Goal: Task Accomplishment & Management: Use online tool/utility

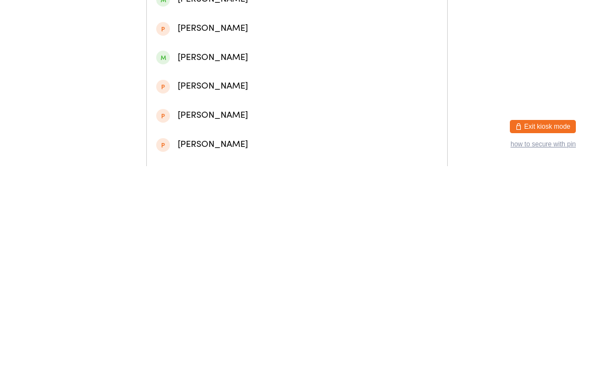
type input "[PERSON_NAME]"
click at [301, 52] on div "[PERSON_NAME]" at bounding box center [297, 47] width 282 height 15
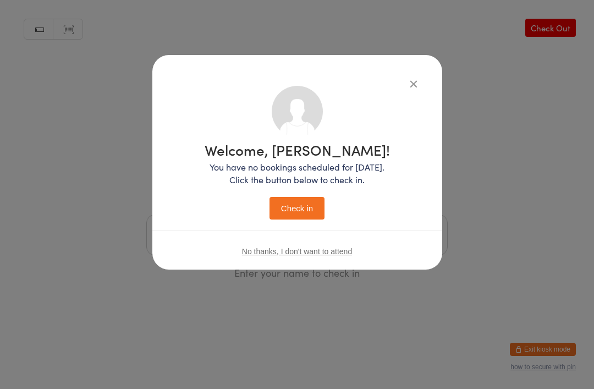
click at [298, 208] on button "Check in" at bounding box center [297, 208] width 55 height 23
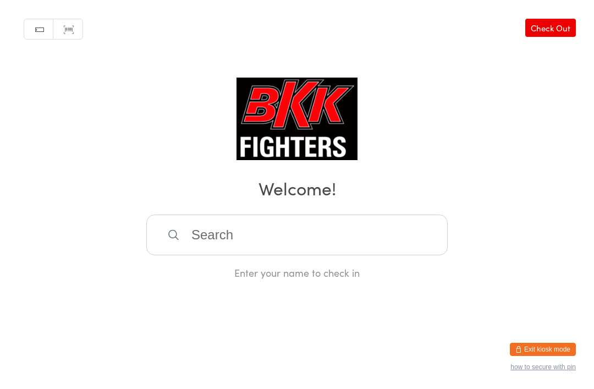
click at [309, 255] on input "search" at bounding box center [296, 235] width 301 height 41
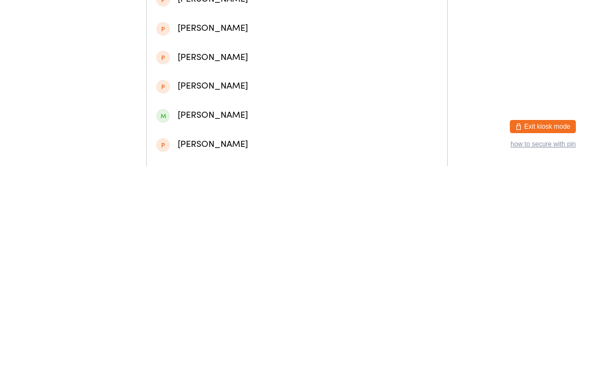
type input "[PERSON_NAME]"
click at [257, 55] on div "[PERSON_NAME]" at bounding box center [297, 47] width 282 height 15
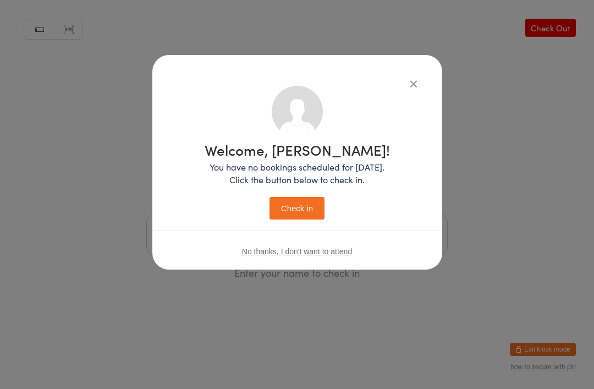
click at [304, 206] on button "Check in" at bounding box center [297, 208] width 55 height 23
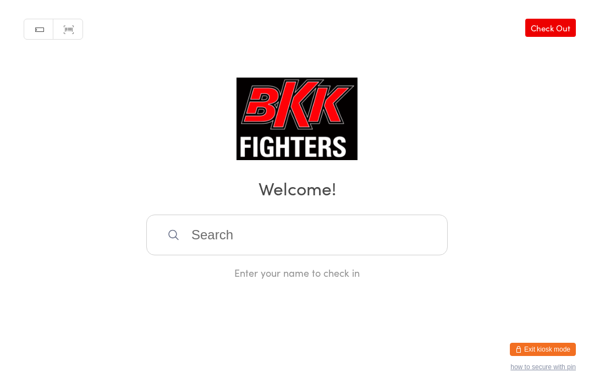
click at [355, 4] on div "Manual search Scanner input Check Out Welcome! Enter your name to check in" at bounding box center [297, 139] width 594 height 279
click at [587, 385] on footer "Exit kiosk mode how to secure with pin" at bounding box center [583, 383] width 22 height 11
click at [227, 245] on input "search" at bounding box center [296, 235] width 301 height 41
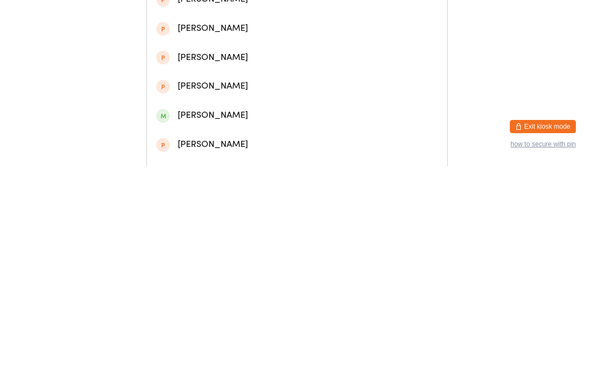
type input "Dawid"
click at [281, 81] on div "[PERSON_NAME]" at bounding box center [297, 76] width 282 height 15
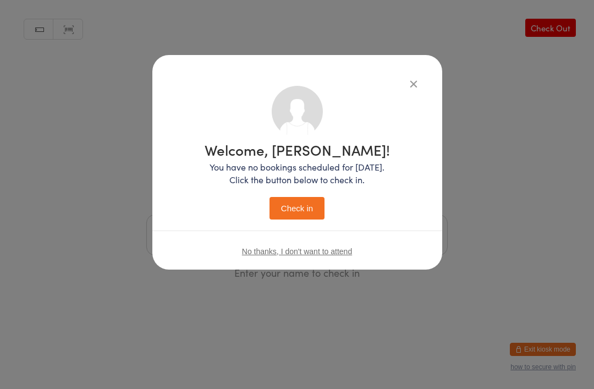
click at [302, 214] on button "Check in" at bounding box center [297, 208] width 55 height 23
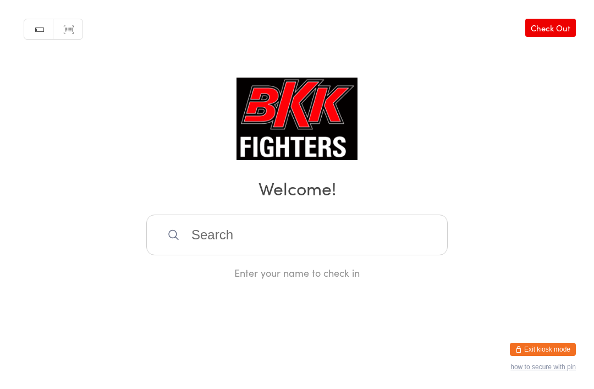
click at [326, 240] on input "search" at bounding box center [296, 235] width 301 height 41
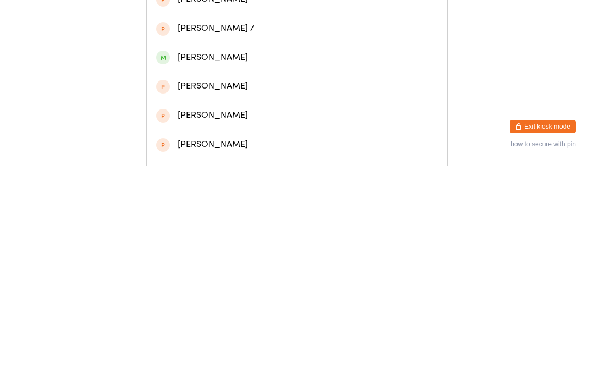
type input "Antonio"
click at [298, 55] on div "Antonio Poplauschi" at bounding box center [297, 47] width 282 height 15
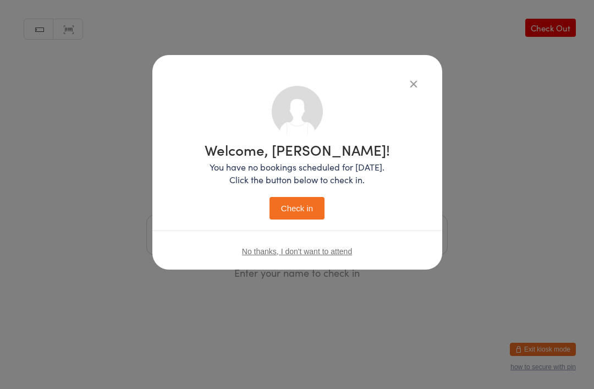
click at [305, 198] on button "Check in" at bounding box center [297, 208] width 55 height 23
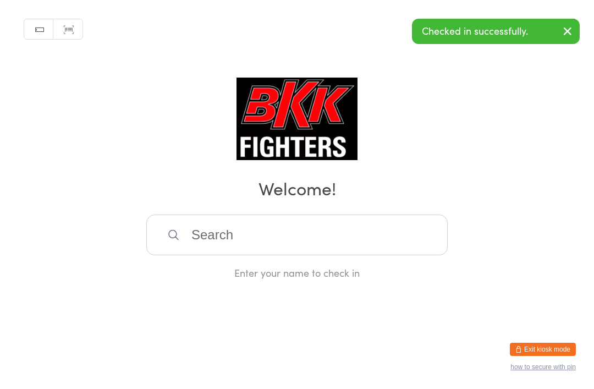
click at [570, 26] on icon "button" at bounding box center [567, 31] width 13 height 14
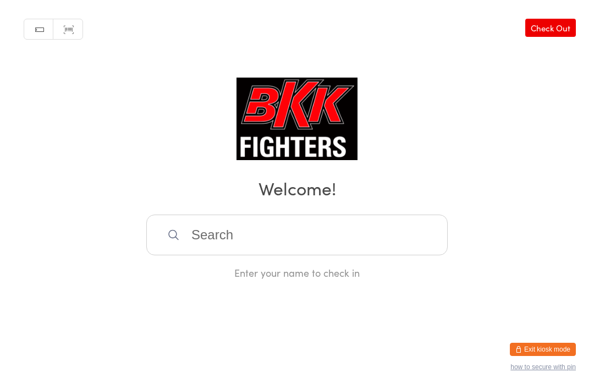
click at [245, 220] on div "Manual search Scanner input Check Out Welcome! Enter your name to check in" at bounding box center [297, 139] width 594 height 279
click at [220, 241] on input "search" at bounding box center [296, 235] width 301 height 41
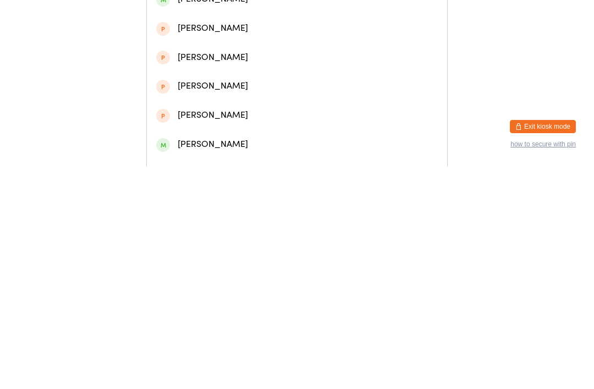
type input "Danny sutt"
click at [349, 50] on div "Danny Sutton" at bounding box center [297, 47] width 282 height 15
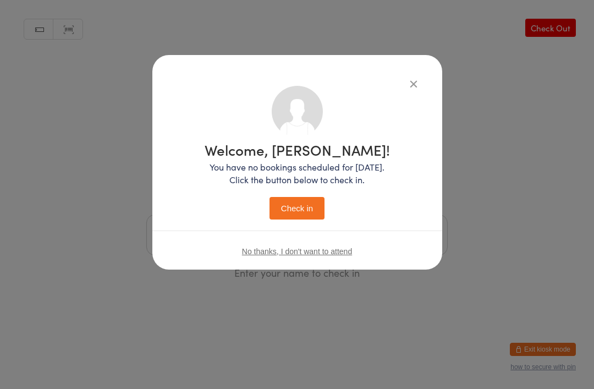
click at [317, 187] on div "Welcome, Danny! You have no bookings scheduled for today. Click the button belo…" at bounding box center [297, 180] width 185 height 77
click at [299, 214] on button "Check in" at bounding box center [297, 208] width 55 height 23
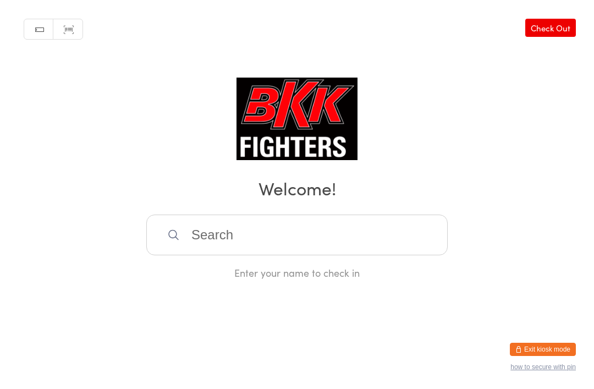
click at [342, 255] on input "search" at bounding box center [296, 235] width 301 height 41
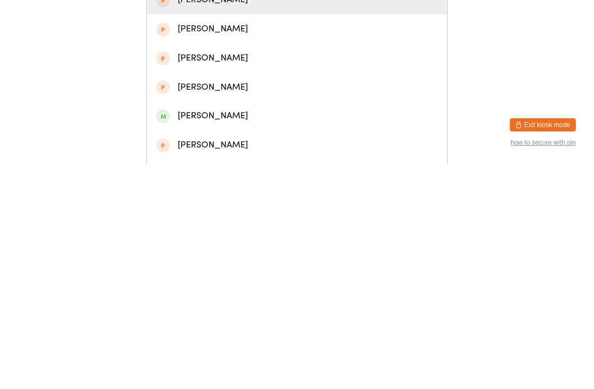
scroll to position [51, 0]
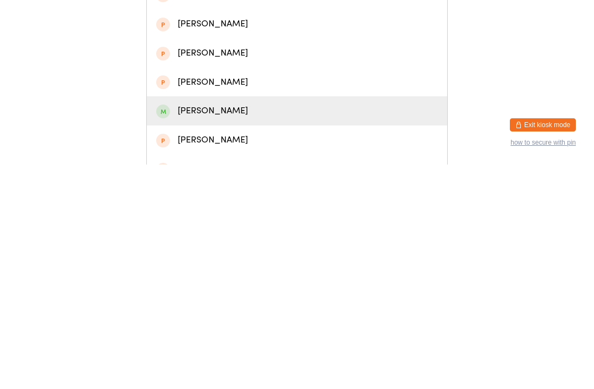
type input "Rose"
click at [276, 328] on div "Rose Nyembwe" at bounding box center [297, 335] width 282 height 15
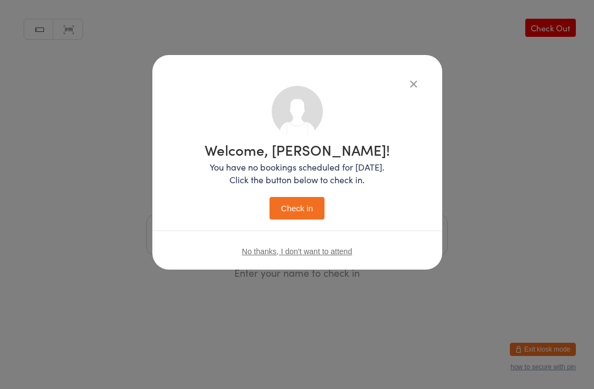
click at [416, 85] on icon "button" at bounding box center [414, 84] width 12 height 12
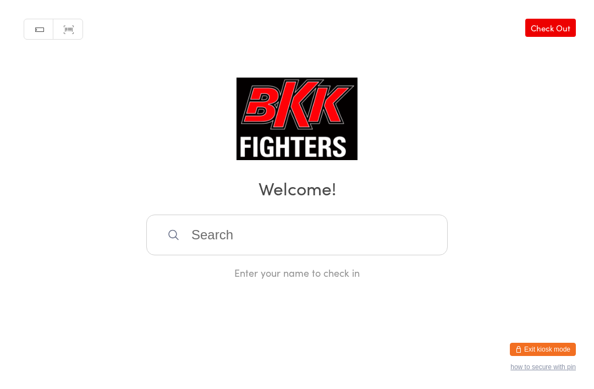
click at [380, 254] on input "search" at bounding box center [296, 235] width 301 height 41
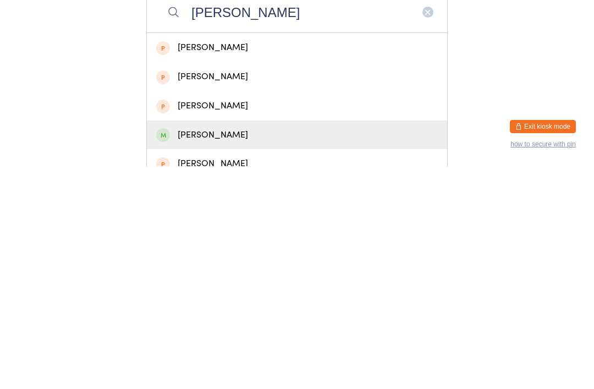
type input "Billy"
click at [250, 350] on div "Billy Critch" at bounding box center [297, 357] width 282 height 15
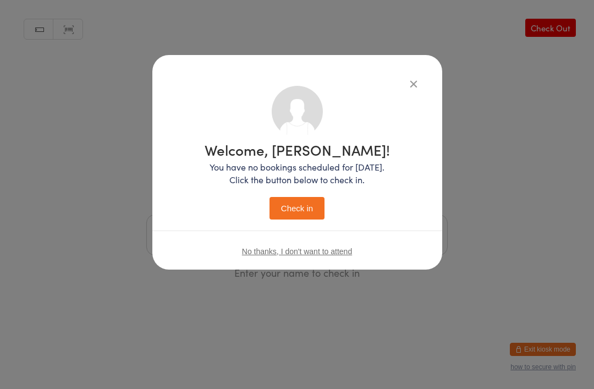
click at [310, 209] on button "Check in" at bounding box center [297, 208] width 55 height 23
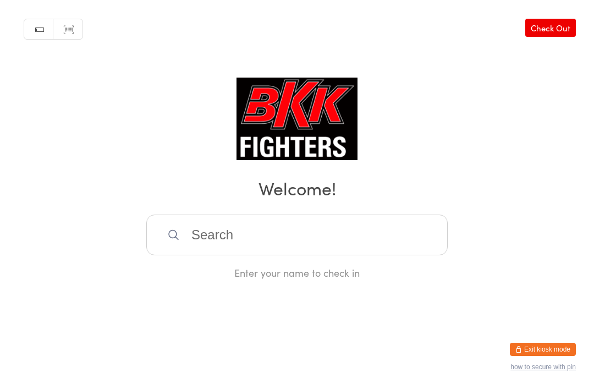
click at [239, 255] on input "search" at bounding box center [296, 235] width 301 height 41
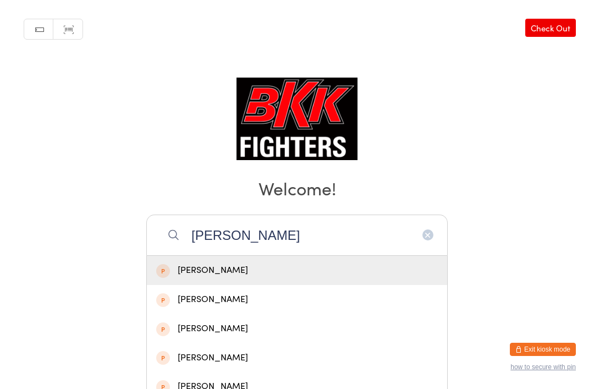
click at [569, 162] on div "Manual search Scanner input Check Out Welcome! Luke Luke Gray ryan luke Luke Cu…" at bounding box center [297, 139] width 594 height 279
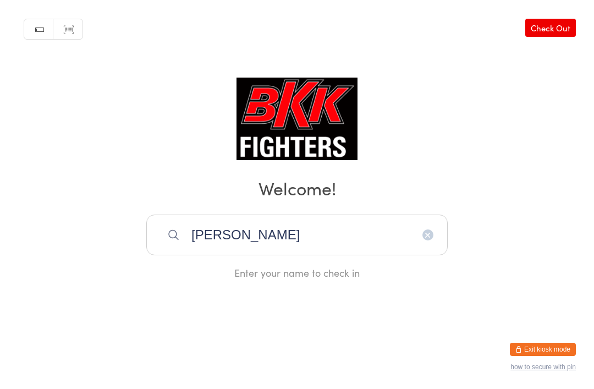
click at [249, 227] on input "Luke" at bounding box center [296, 235] width 301 height 41
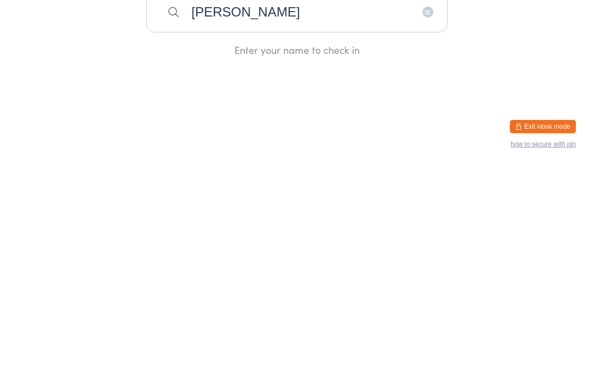
click at [237, 215] on input "Luke" at bounding box center [296, 235] width 301 height 41
type input "L"
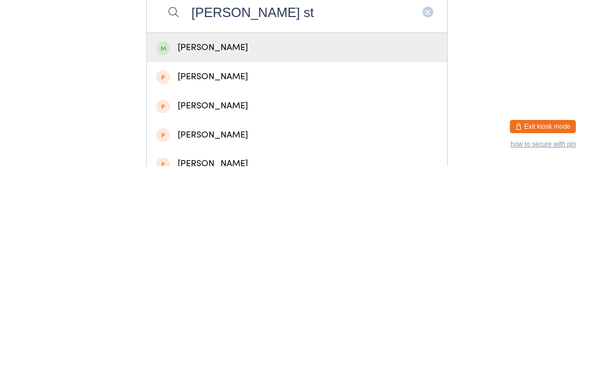
type input "Thomas st"
click at [213, 263] on div "Thomas Stock" at bounding box center [297, 270] width 282 height 15
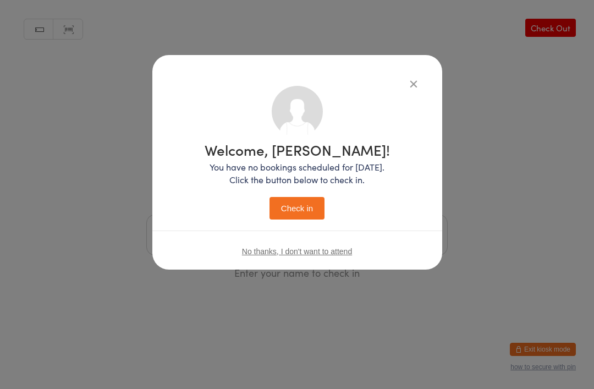
click at [284, 197] on button "Check in" at bounding box center [297, 208] width 55 height 23
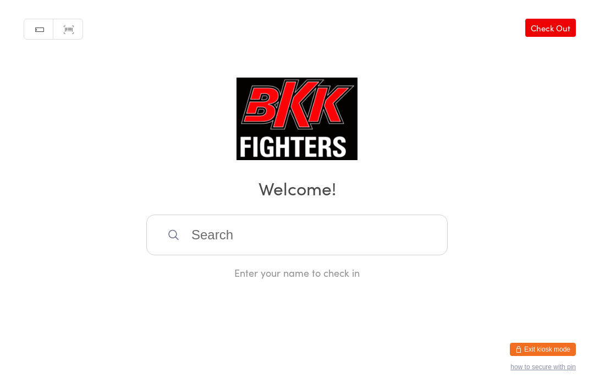
click at [405, 255] on input "search" at bounding box center [296, 235] width 301 height 41
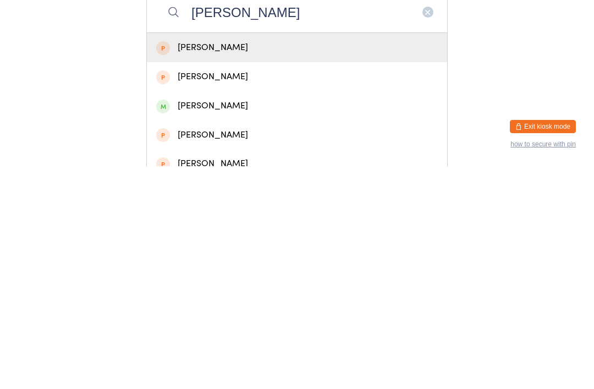
type input "James harris"
click at [323, 263] on div "James Harris" at bounding box center [297, 270] width 282 height 15
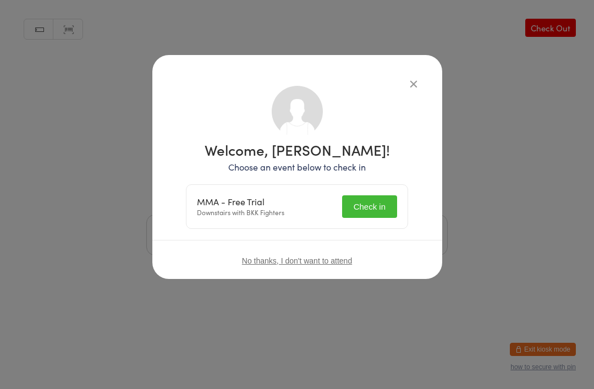
click at [368, 213] on button "Check in" at bounding box center [369, 206] width 55 height 23
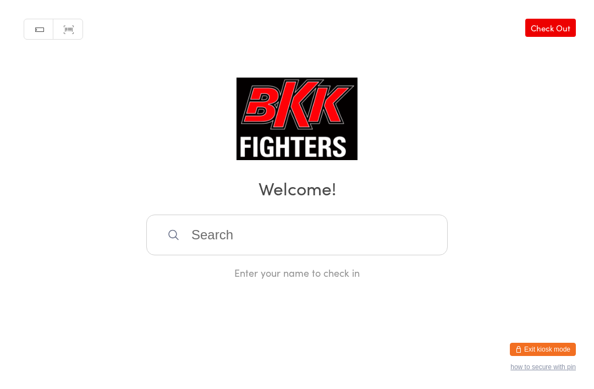
click at [217, 237] on input "search" at bounding box center [296, 235] width 301 height 41
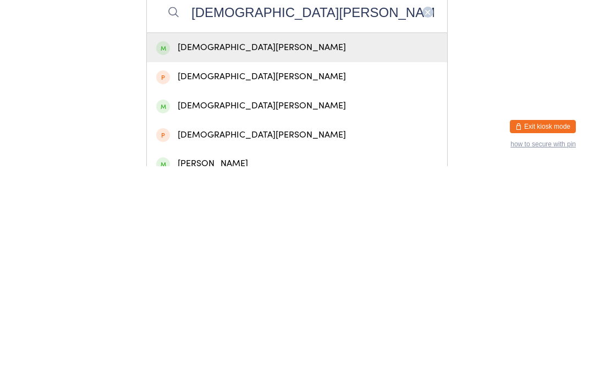
type input "Christian ford"
click at [221, 263] on div "Christian Ford" at bounding box center [297, 270] width 282 height 15
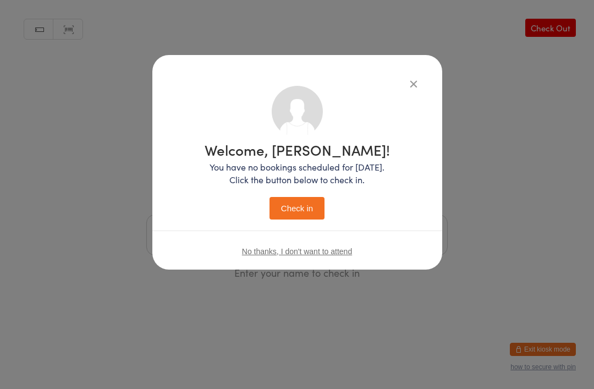
click at [295, 204] on button "Check in" at bounding box center [297, 208] width 55 height 23
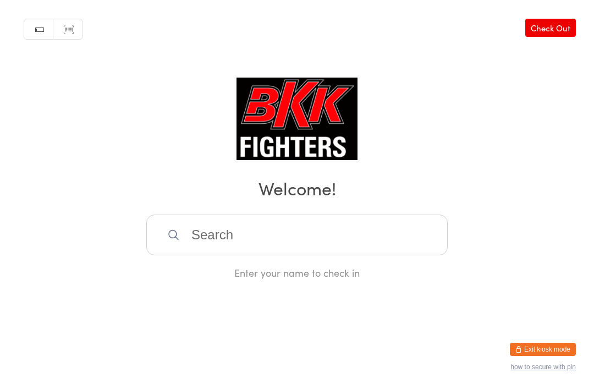
click at [394, 244] on input "search" at bounding box center [296, 235] width 301 height 41
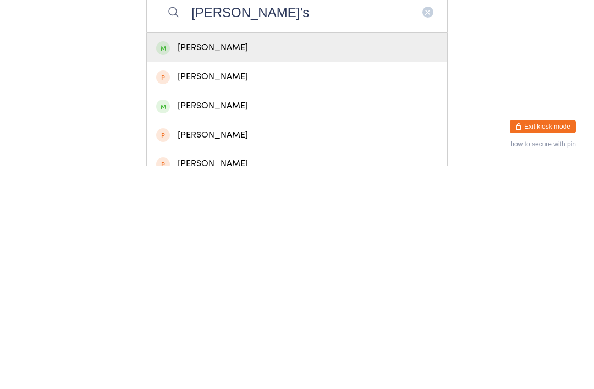
click at [221, 215] on input "Aaron Steven’s" at bounding box center [296, 235] width 301 height 41
click at [263, 215] on input "Aaran Steven’s" at bounding box center [296, 235] width 301 height 41
type input "Aaran stevens"
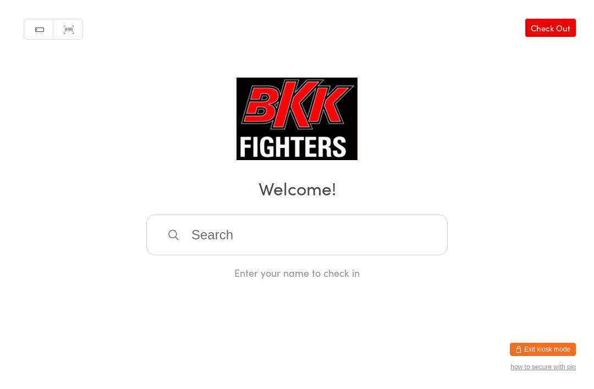
click at [230, 231] on input "search" at bounding box center [296, 235] width 301 height 41
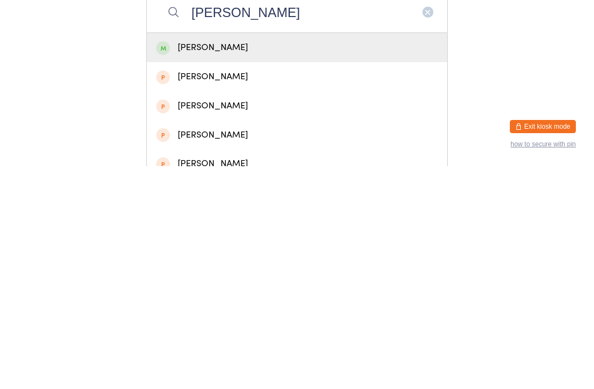
type input "[PERSON_NAME]"
click at [231, 263] on div "[PERSON_NAME]" at bounding box center [297, 270] width 282 height 15
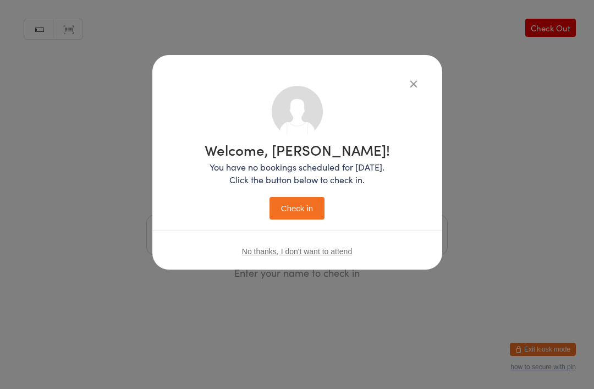
click at [297, 205] on button "Check in" at bounding box center [297, 208] width 55 height 23
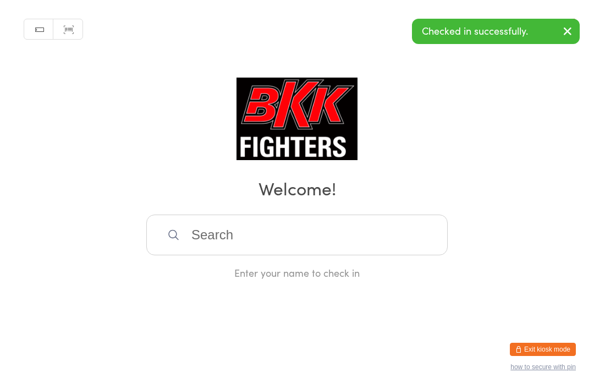
click at [294, 235] on input "search" at bounding box center [296, 235] width 301 height 41
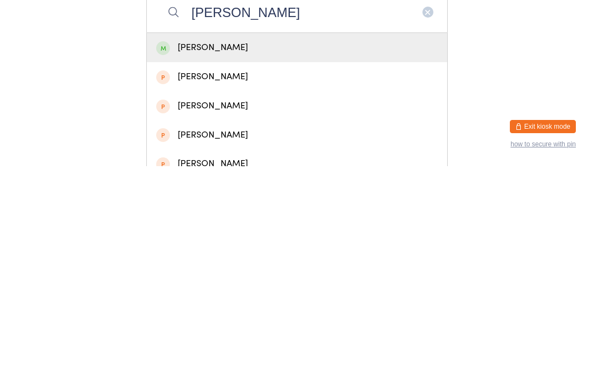
type input "[PERSON_NAME]"
click at [216, 263] on div "[PERSON_NAME]" at bounding box center [297, 270] width 282 height 15
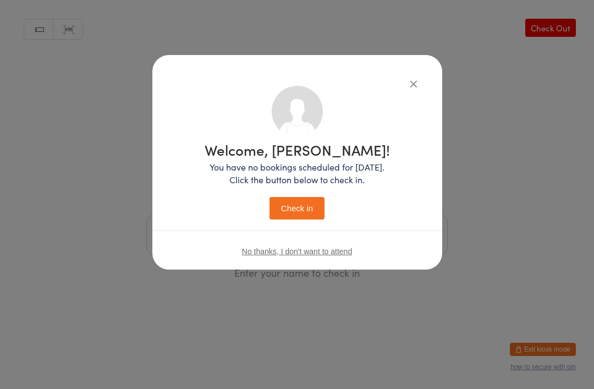
click at [292, 202] on button "Check in" at bounding box center [297, 208] width 55 height 23
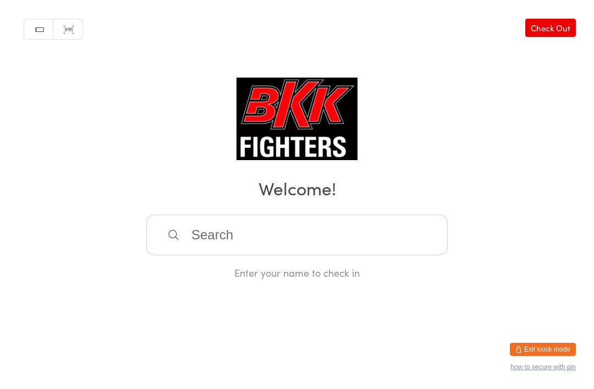
click at [322, 240] on input "search" at bounding box center [296, 235] width 301 height 41
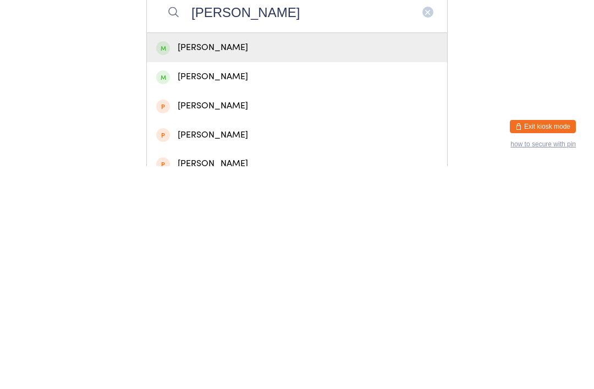
type input "[PERSON_NAME]"
click at [282, 263] on div "[PERSON_NAME]" at bounding box center [297, 270] width 282 height 15
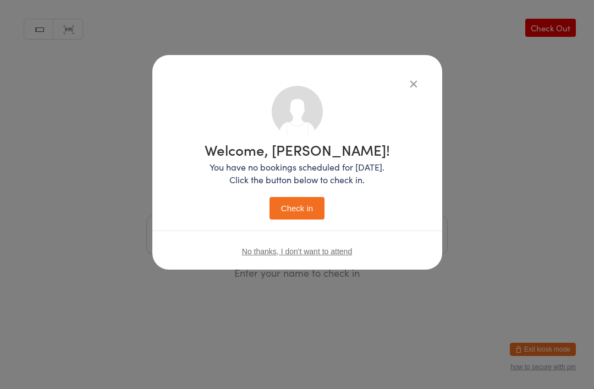
click at [306, 216] on button "Check in" at bounding box center [297, 208] width 55 height 23
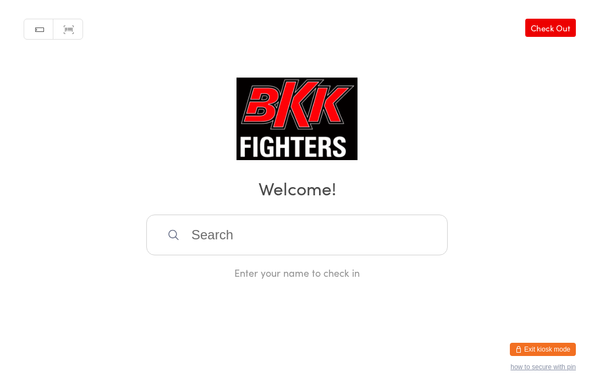
click at [394, 237] on input "search" at bounding box center [296, 235] width 301 height 41
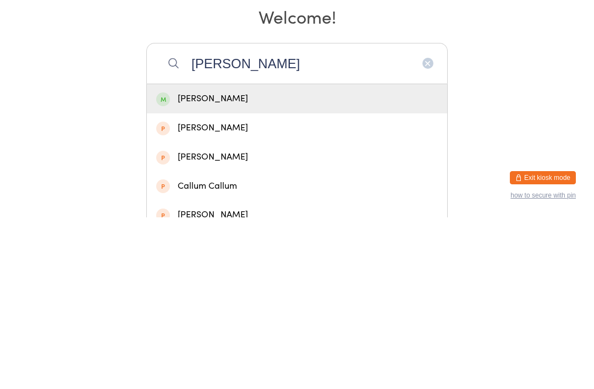
type input "[PERSON_NAME]"
click at [248, 263] on div "[PERSON_NAME]" at bounding box center [297, 270] width 282 height 15
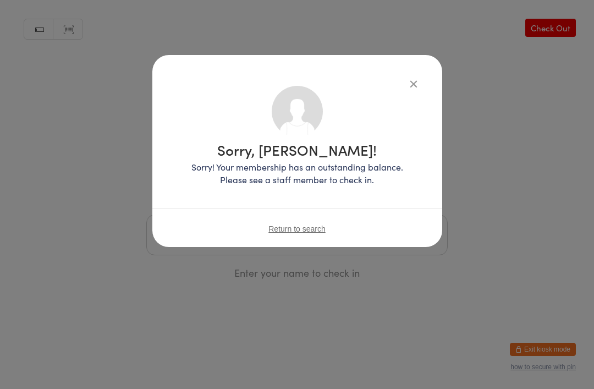
click at [425, 75] on div "Sorry, [PERSON_NAME]! Sorry! Your membership has an outstanding balance. Please…" at bounding box center [297, 151] width 290 height 192
click at [418, 82] on icon "button" at bounding box center [414, 84] width 12 height 12
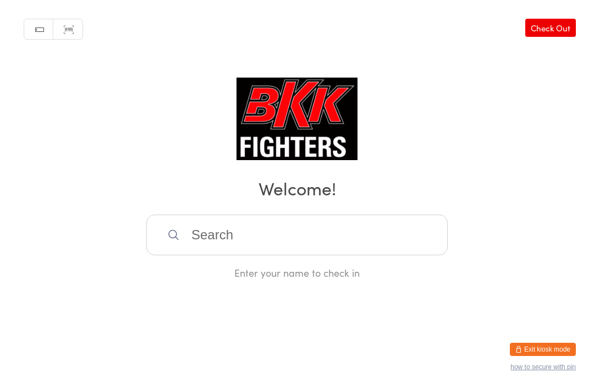
click at [206, 217] on div "Manual search Scanner input Check Out Welcome! Enter your name to check in" at bounding box center [297, 139] width 594 height 279
click at [232, 247] on input "search" at bounding box center [296, 235] width 301 height 41
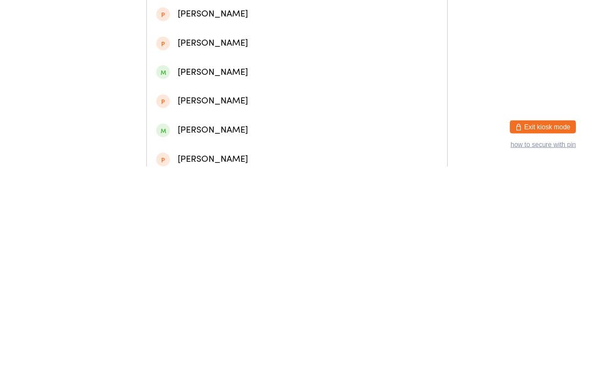
scroll to position [68, 0]
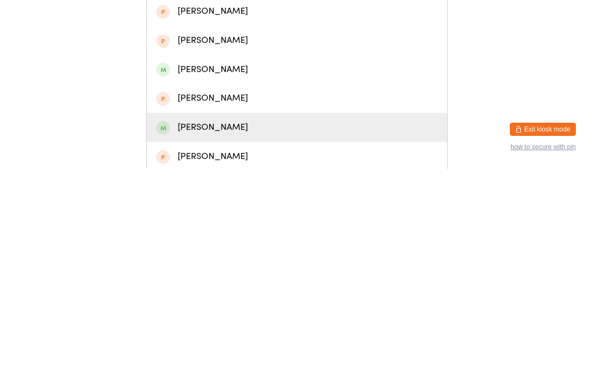
type input "Eth"
click at [212, 340] on div "[PERSON_NAME]" at bounding box center [297, 347] width 282 height 15
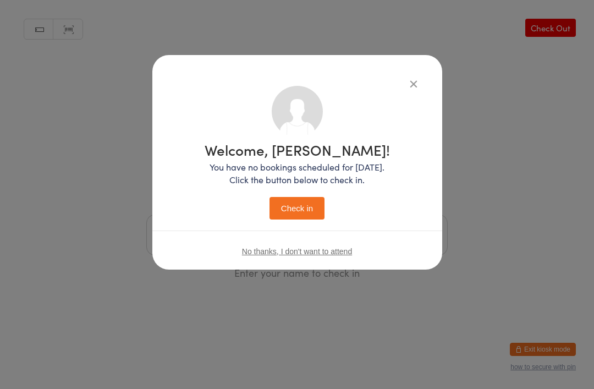
click at [303, 214] on button "Check in" at bounding box center [297, 208] width 55 height 23
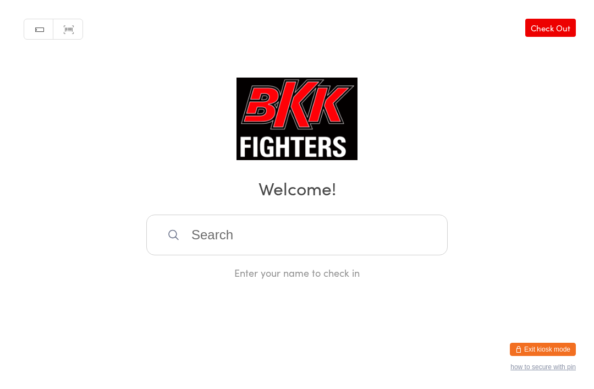
click at [228, 272] on div "Enter your name to check in" at bounding box center [296, 247] width 301 height 65
click at [235, 255] on input "search" at bounding box center [296, 235] width 301 height 41
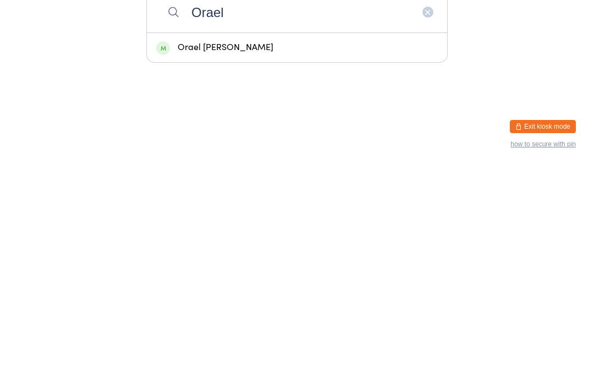
type input "Orael"
click at [220, 263] on div "Orael [PERSON_NAME]" at bounding box center [297, 270] width 282 height 15
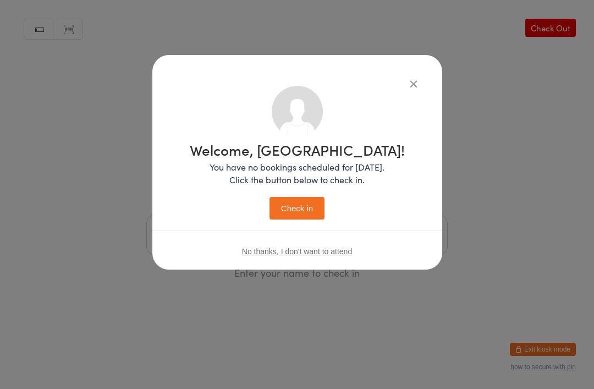
click at [300, 199] on button "Check in" at bounding box center [297, 208] width 55 height 23
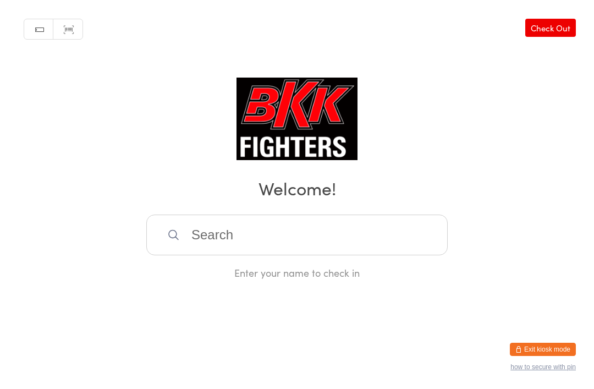
click at [287, 249] on input "search" at bounding box center [296, 235] width 301 height 41
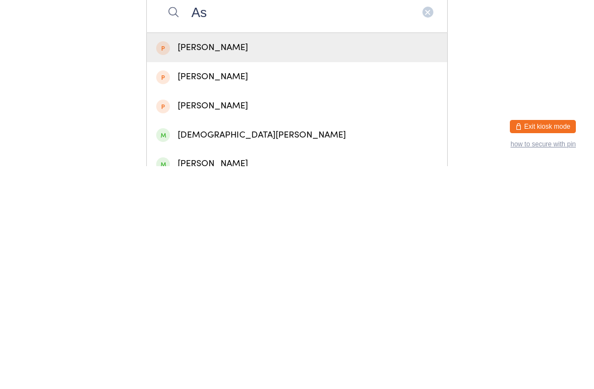
type input "As"
click at [258, 350] on div "[DEMOGRAPHIC_DATA][PERSON_NAME]" at bounding box center [297, 357] width 282 height 15
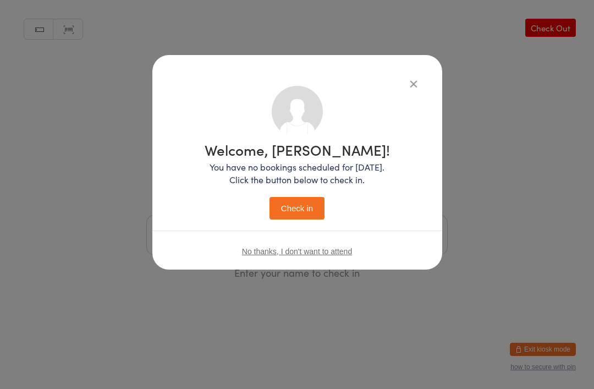
click at [277, 201] on button "Check in" at bounding box center [297, 208] width 55 height 23
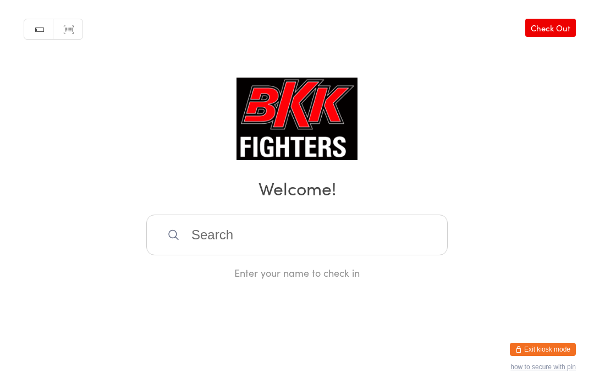
click at [230, 255] on input "search" at bounding box center [296, 235] width 301 height 41
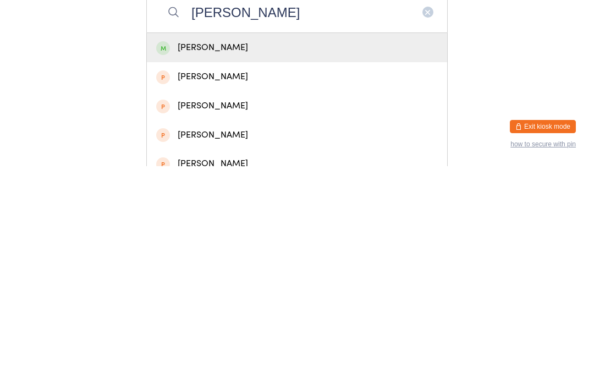
type input "[PERSON_NAME]"
click at [187, 263] on div "[PERSON_NAME]" at bounding box center [297, 270] width 282 height 15
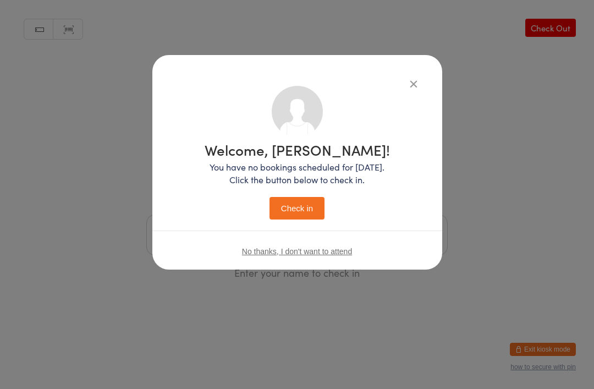
click at [295, 207] on button "Check in" at bounding box center [297, 208] width 55 height 23
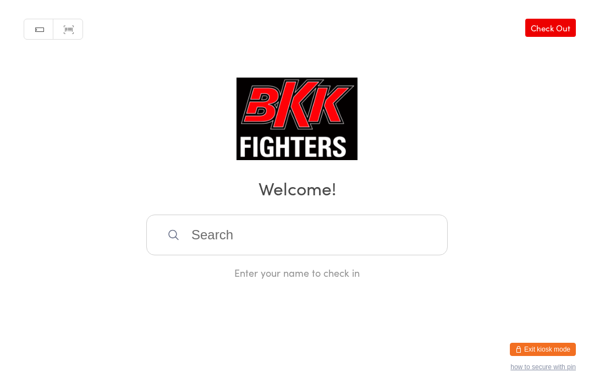
click at [264, 244] on input "search" at bounding box center [296, 235] width 301 height 41
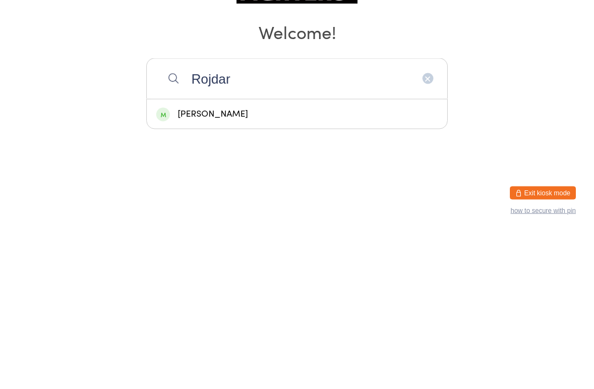
click at [196, 215] on input "Rojdar" at bounding box center [296, 235] width 301 height 41
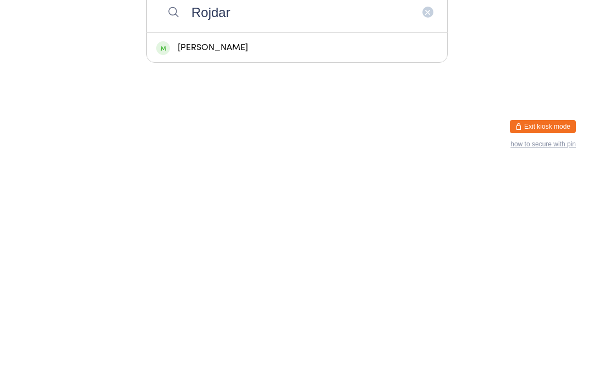
type input "Rojdar"
click at [181, 263] on div "[PERSON_NAME]" at bounding box center [297, 270] width 282 height 15
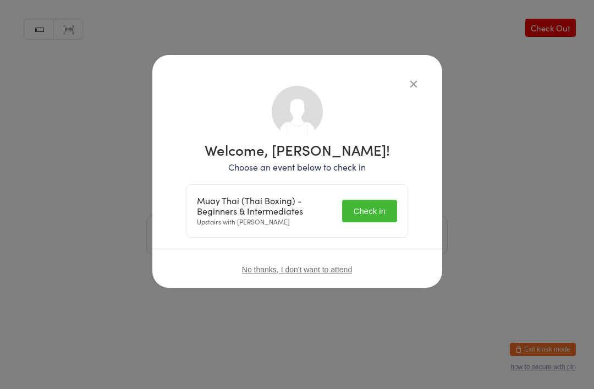
click at [375, 201] on button "Check in" at bounding box center [369, 211] width 55 height 23
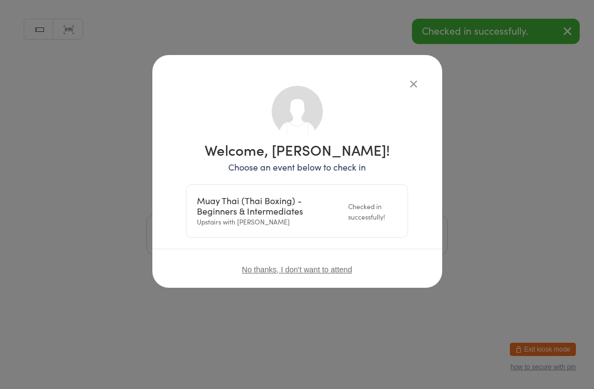
click at [418, 61] on div "Manual search Scanner input Check Out Welcome! Enter your name to check in" at bounding box center [297, 139] width 594 height 279
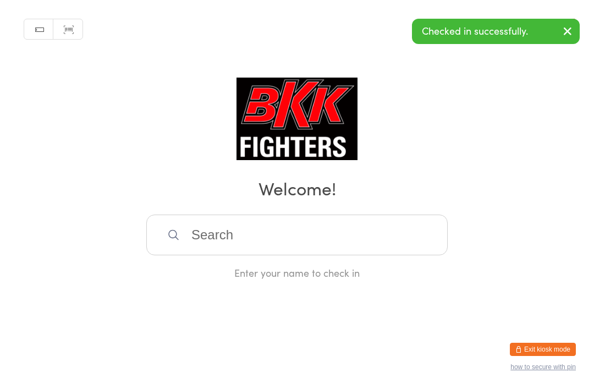
click at [462, 132] on div "Manual search Scanner input Check Out Welcome! Enter your name to check in" at bounding box center [297, 139] width 594 height 279
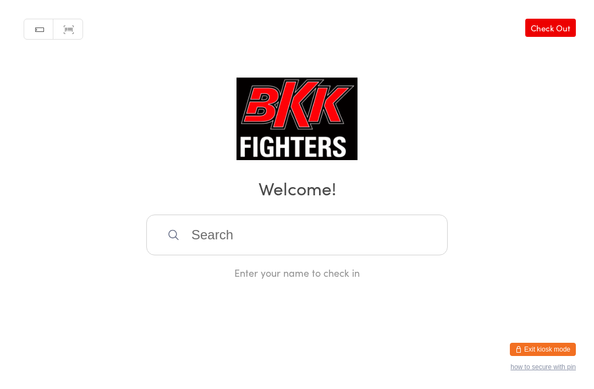
click at [342, 233] on input "search" at bounding box center [296, 235] width 301 height 41
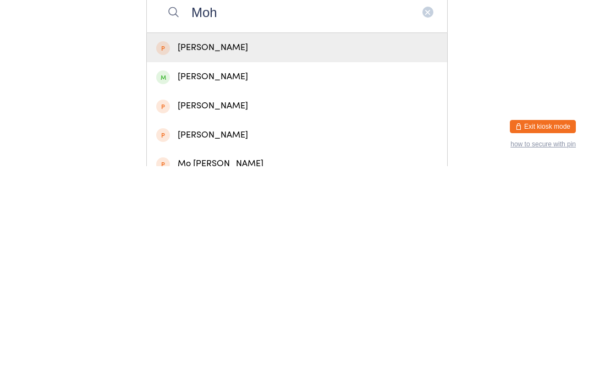
type input "Moh"
click at [233, 285] on div "[PERSON_NAME]" at bounding box center [297, 299] width 300 height 29
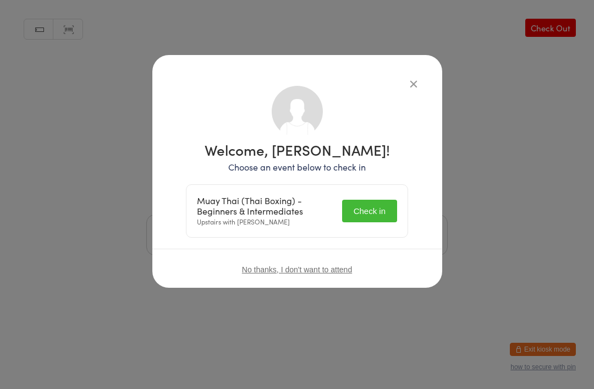
click at [376, 205] on button "Check in" at bounding box center [369, 211] width 55 height 23
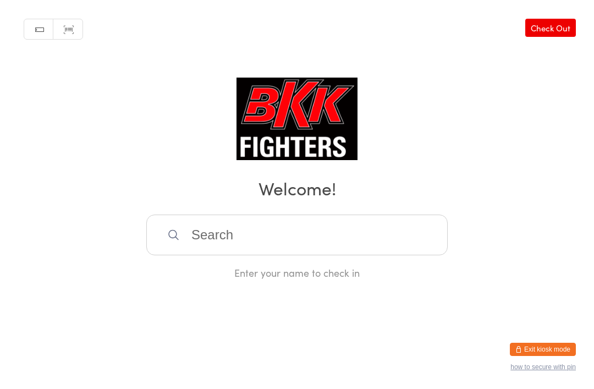
click at [356, 243] on input "search" at bounding box center [296, 235] width 301 height 41
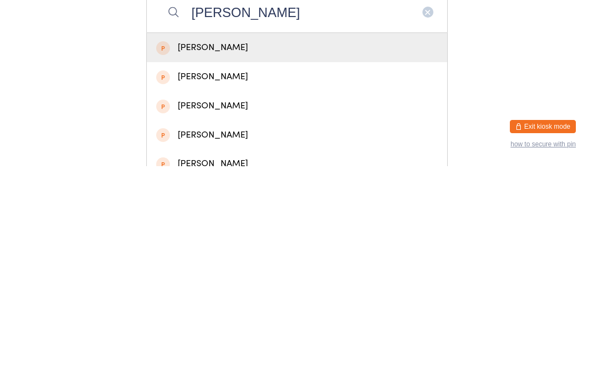
type input "[PERSON_NAME]"
click at [368, 263] on div "[PERSON_NAME]" at bounding box center [297, 270] width 282 height 15
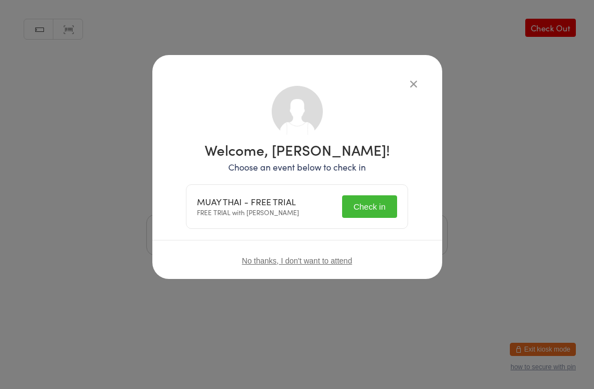
click at [367, 204] on button "Check in" at bounding box center [369, 206] width 55 height 23
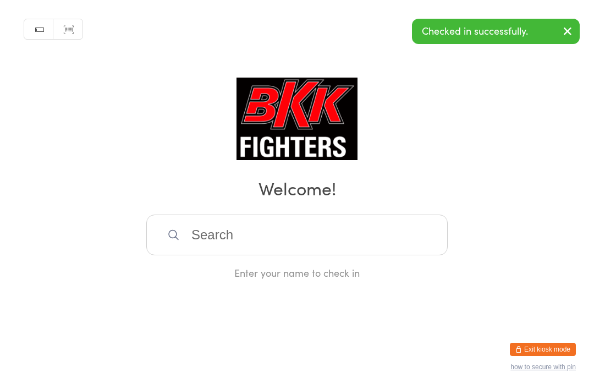
click at [330, 239] on input "search" at bounding box center [296, 235] width 301 height 41
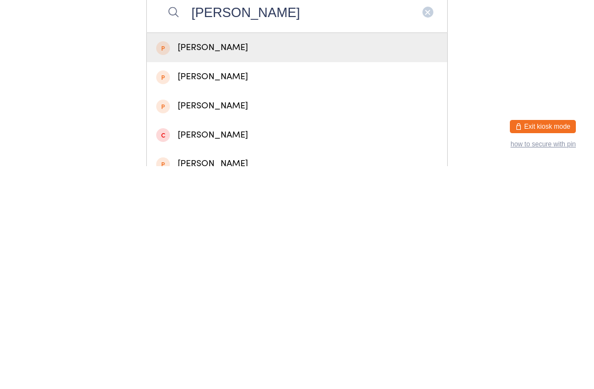
type input "[PERSON_NAME]"
click at [268, 263] on div "[PERSON_NAME]" at bounding box center [297, 270] width 282 height 15
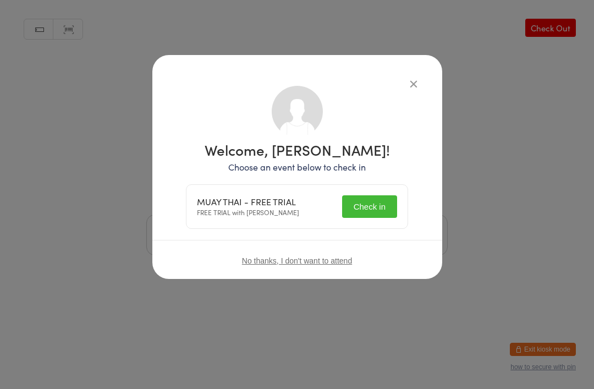
click at [372, 209] on button "Check in" at bounding box center [369, 206] width 55 height 23
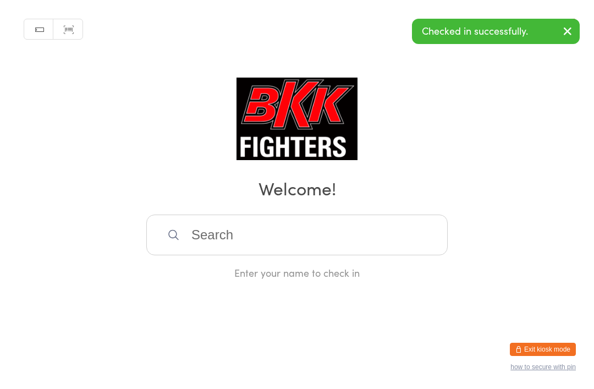
click at [201, 248] on input "search" at bounding box center [296, 235] width 301 height 41
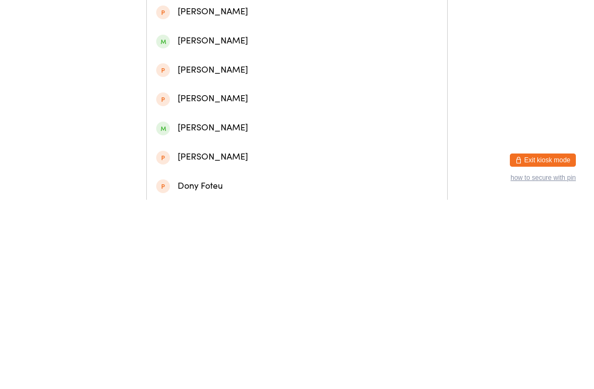
scroll to position [244, 0]
type input "Dom"
click at [251, 309] on div "[PERSON_NAME]" at bounding box center [297, 316] width 282 height 15
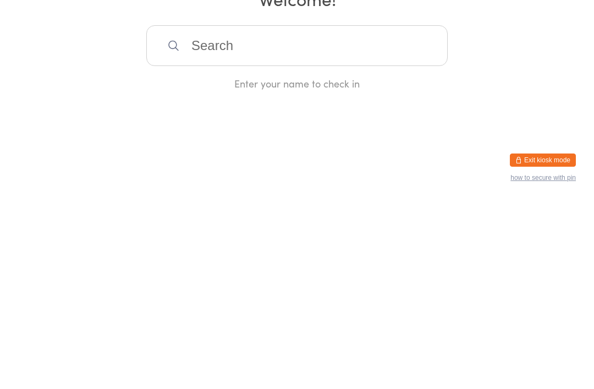
scroll to position [0, 0]
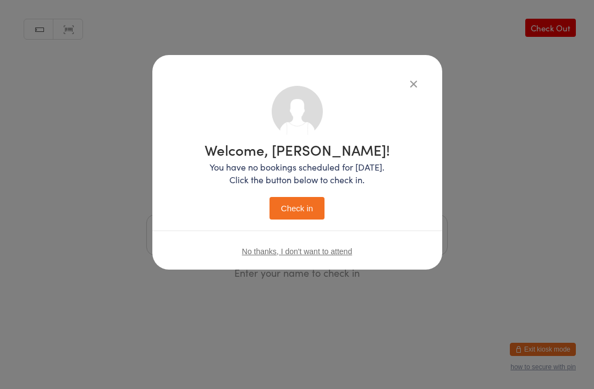
click at [300, 205] on button "Check in" at bounding box center [297, 208] width 55 height 23
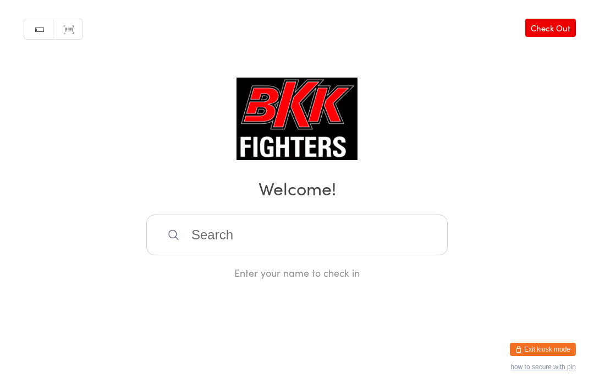
click at [229, 242] on input "search" at bounding box center [296, 235] width 301 height 41
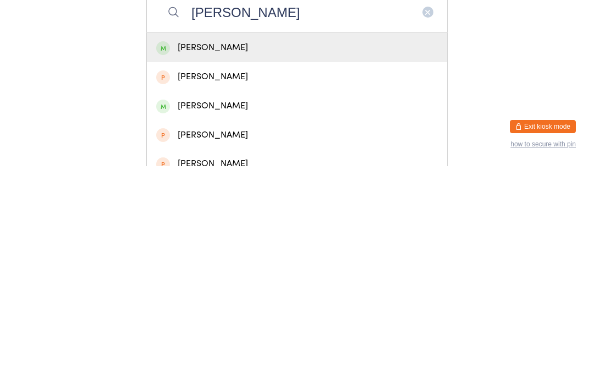
type input "[PERSON_NAME]"
click at [229, 263] on div "[PERSON_NAME]" at bounding box center [297, 270] width 282 height 15
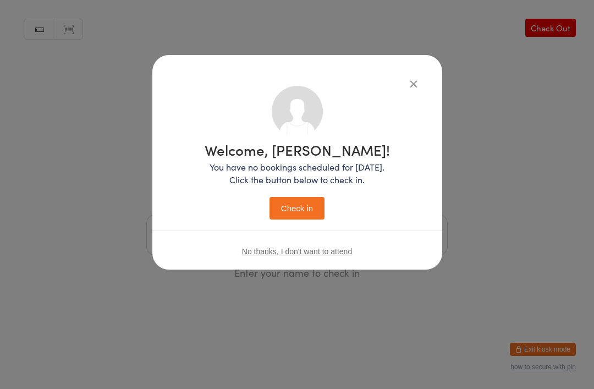
click at [300, 201] on button "Check in" at bounding box center [297, 208] width 55 height 23
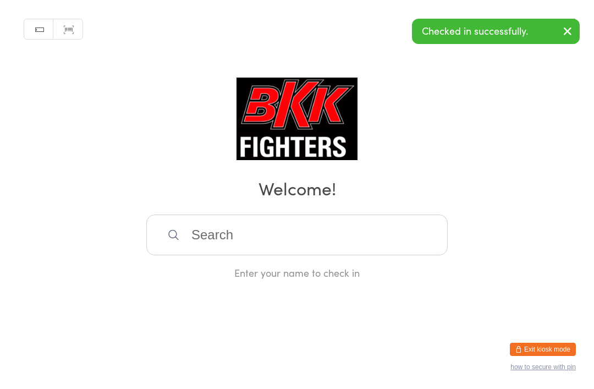
click at [268, 234] on input "search" at bounding box center [296, 235] width 301 height 41
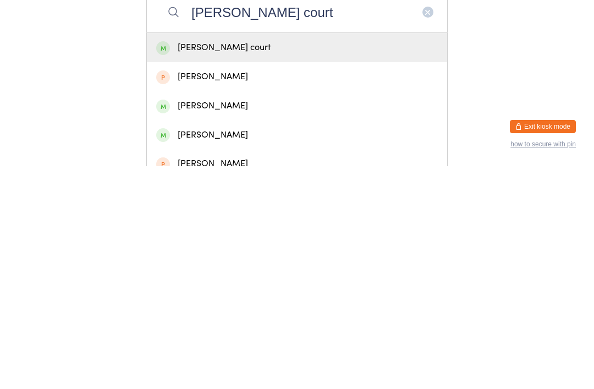
type input "[PERSON_NAME] court"
click at [214, 263] on div "[PERSON_NAME] court" at bounding box center [297, 270] width 282 height 15
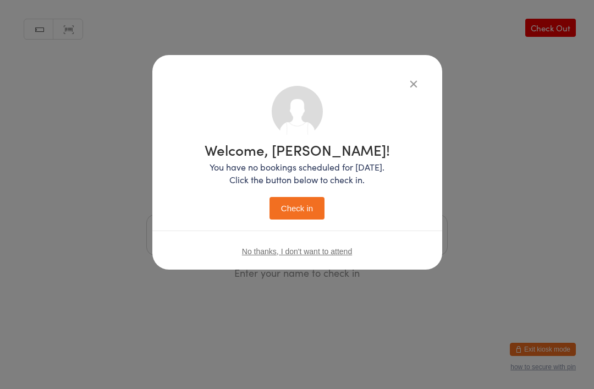
click at [298, 201] on button "Check in" at bounding box center [297, 208] width 55 height 23
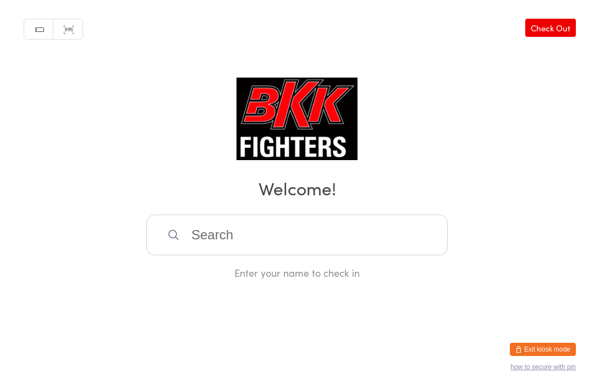
click at [347, 224] on input "search" at bounding box center [296, 235] width 301 height 41
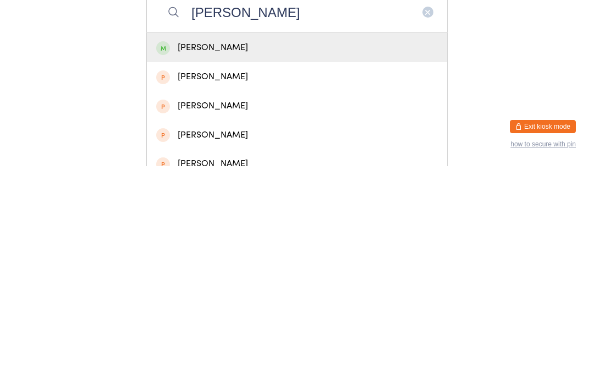
type input "[PERSON_NAME]"
click at [316, 263] on div "[PERSON_NAME]" at bounding box center [297, 270] width 282 height 15
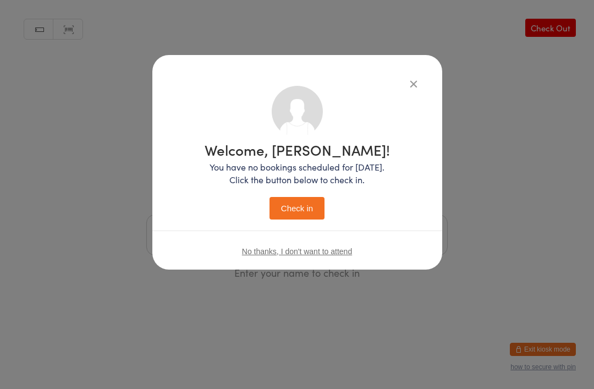
click at [304, 202] on button "Check in" at bounding box center [297, 208] width 55 height 23
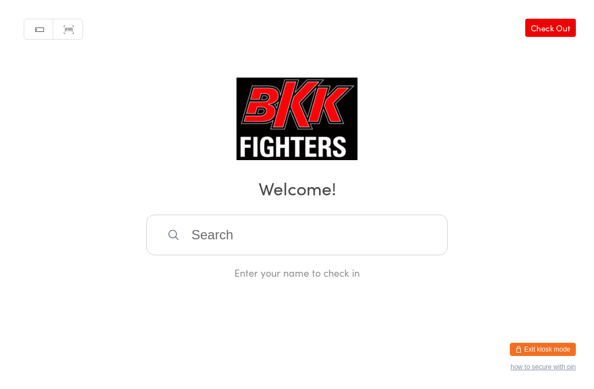
click at [413, 295] on html "You have now entered Kiosk Mode. Members will be able to check themselves in us…" at bounding box center [297, 194] width 594 height 389
click at [405, 242] on input "search" at bounding box center [296, 235] width 301 height 41
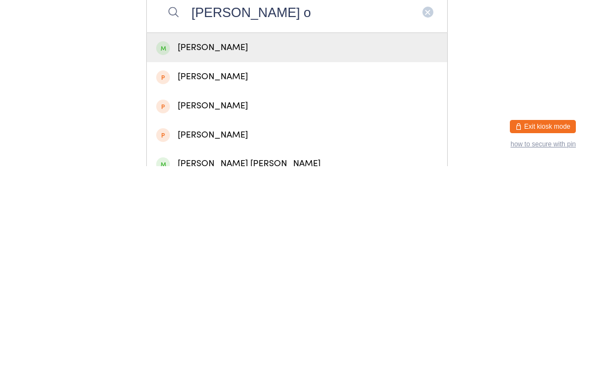
type input "[PERSON_NAME] o"
click at [229, 263] on div "[PERSON_NAME]" at bounding box center [297, 270] width 282 height 15
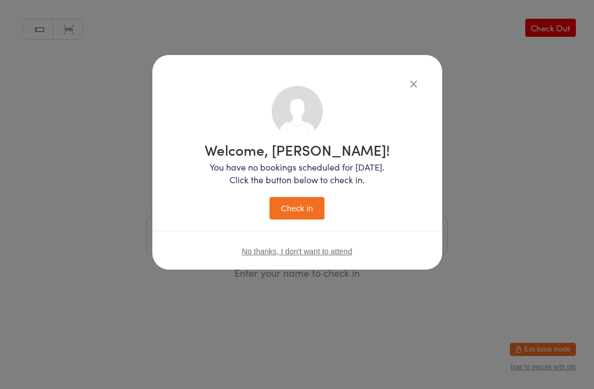
click at [310, 201] on button "Check in" at bounding box center [297, 208] width 55 height 23
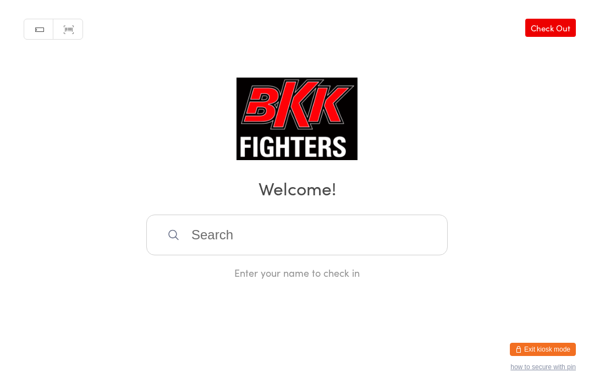
click at [241, 242] on input "search" at bounding box center [296, 235] width 301 height 41
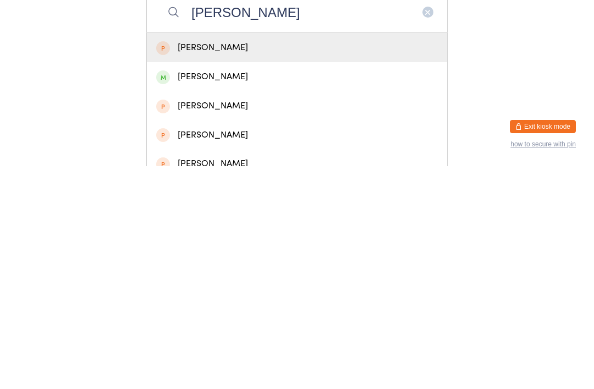
type input "[PERSON_NAME]"
click at [265, 292] on div "[PERSON_NAME]" at bounding box center [297, 299] width 282 height 15
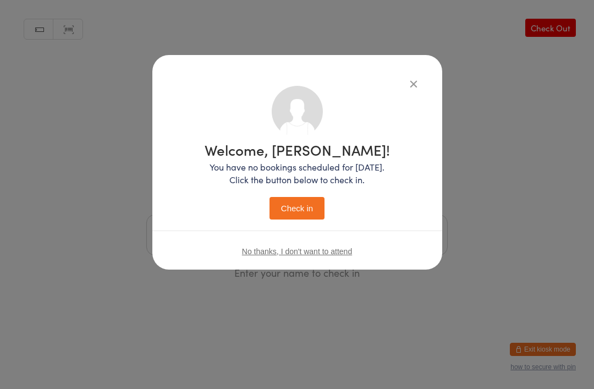
click at [302, 206] on button "Check in" at bounding box center [297, 208] width 55 height 23
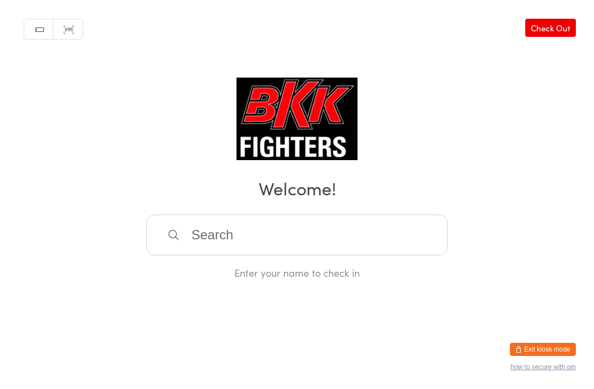
click at [220, 231] on input "search" at bounding box center [296, 235] width 301 height 41
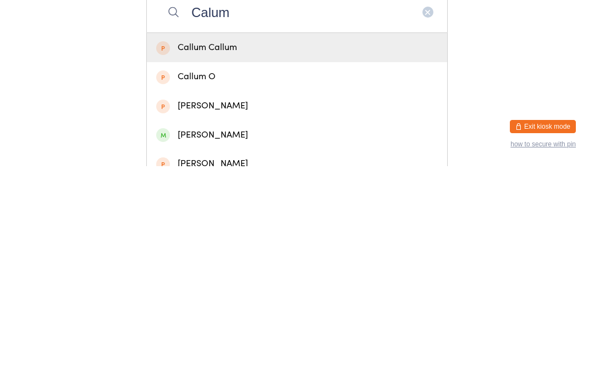
type input "Calum"
click at [199, 350] on div "[PERSON_NAME]" at bounding box center [297, 357] width 282 height 15
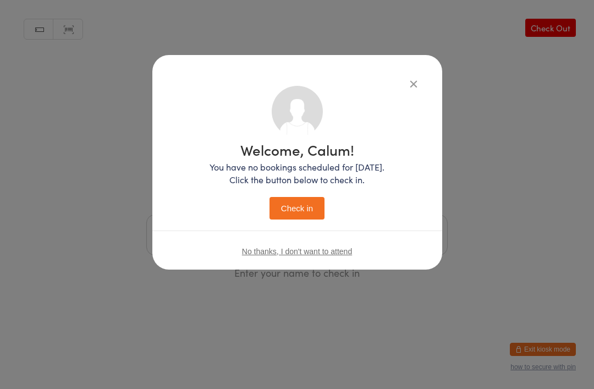
click at [299, 209] on button "Check in" at bounding box center [297, 208] width 55 height 23
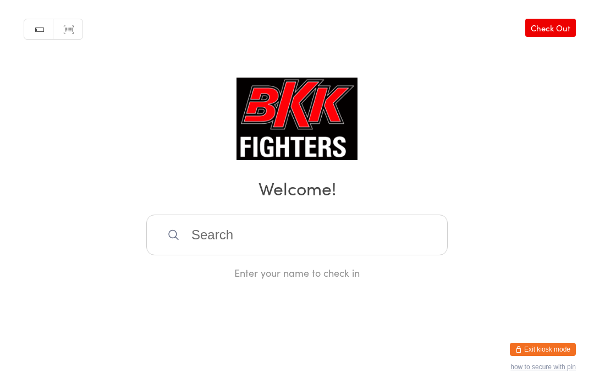
click at [265, 234] on input "search" at bounding box center [296, 235] width 301 height 41
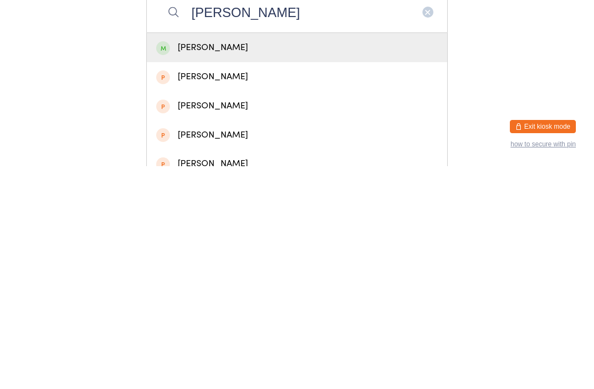
type input "[PERSON_NAME]"
click at [273, 256] on div "[PERSON_NAME]" at bounding box center [297, 270] width 300 height 29
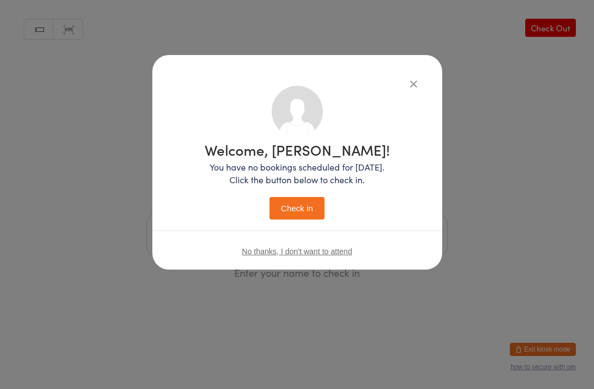
click at [302, 203] on button "Check in" at bounding box center [297, 208] width 55 height 23
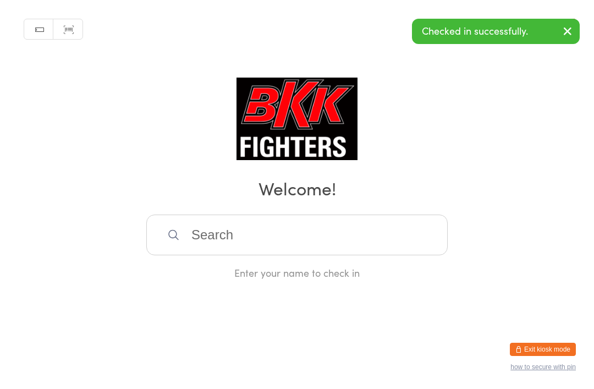
click at [574, 40] on button "button" at bounding box center [568, 31] width 24 height 25
